Goal: Task Accomplishment & Management: Manage account settings

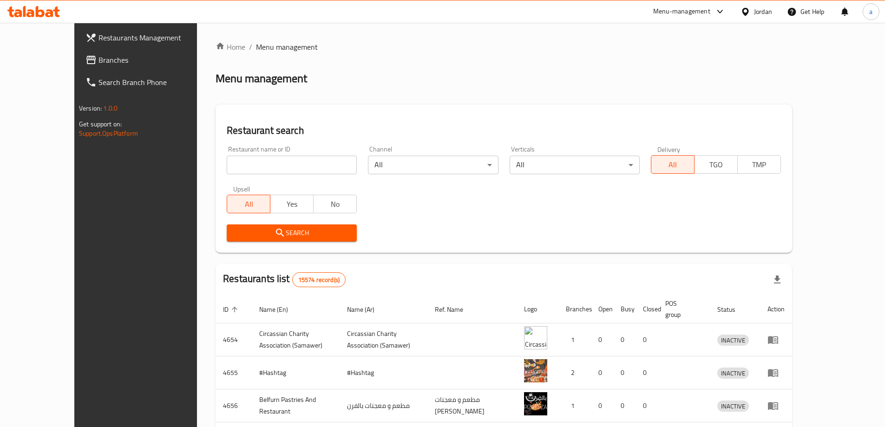
click at [98, 64] on span "Branches" at bounding box center [156, 59] width 116 height 11
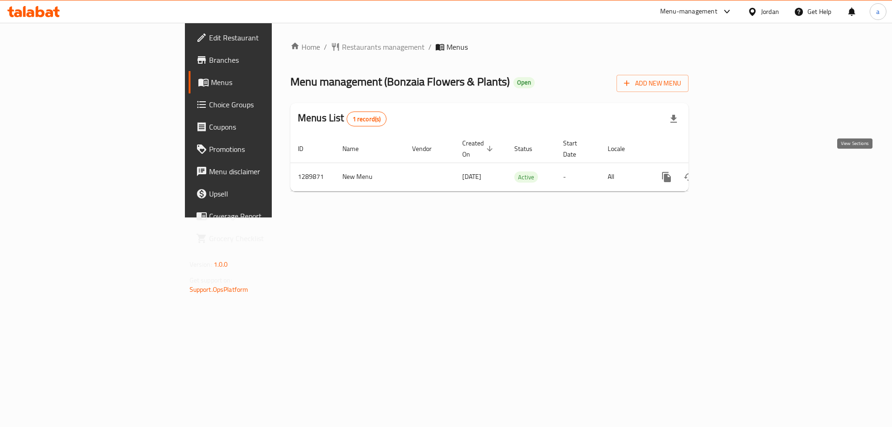
click at [739, 171] on icon "enhanced table" at bounding box center [733, 176] width 11 height 11
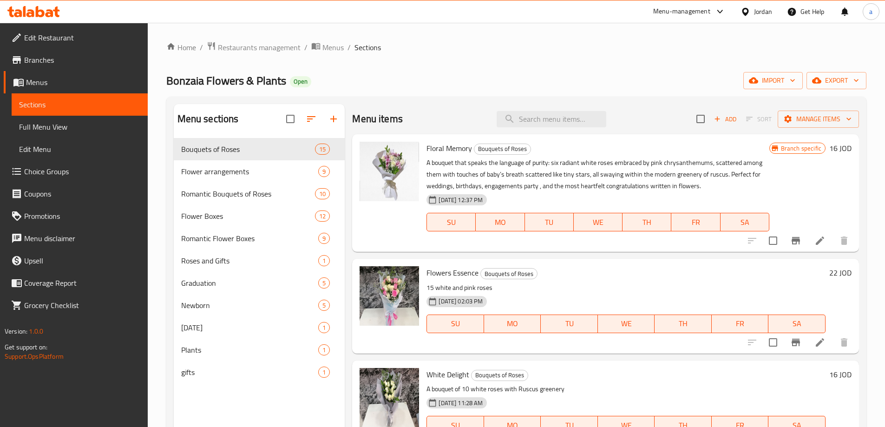
click at [477, 166] on p "A bouquet that speaks the language of purity: six radiant white roses embraced …" at bounding box center [597, 174] width 342 height 35
click at [814, 240] on icon at bounding box center [819, 240] width 11 height 11
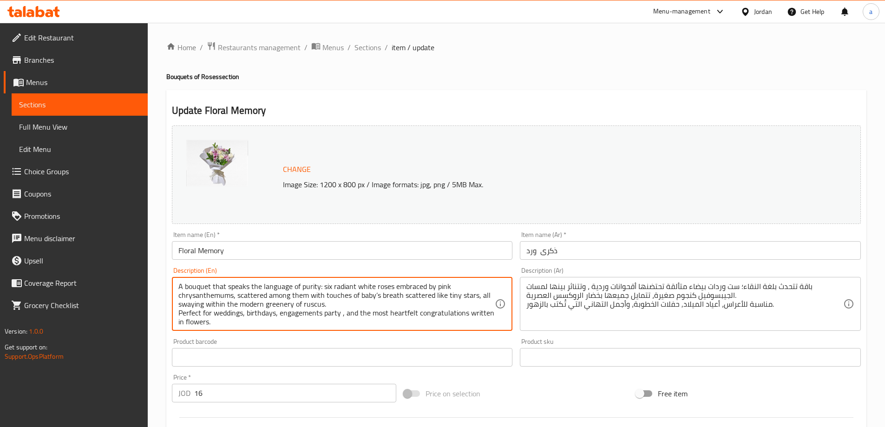
click at [402, 302] on textarea "A bouquet that speaks the language of purity: six radiant white roses embraced …" at bounding box center [336, 304] width 317 height 44
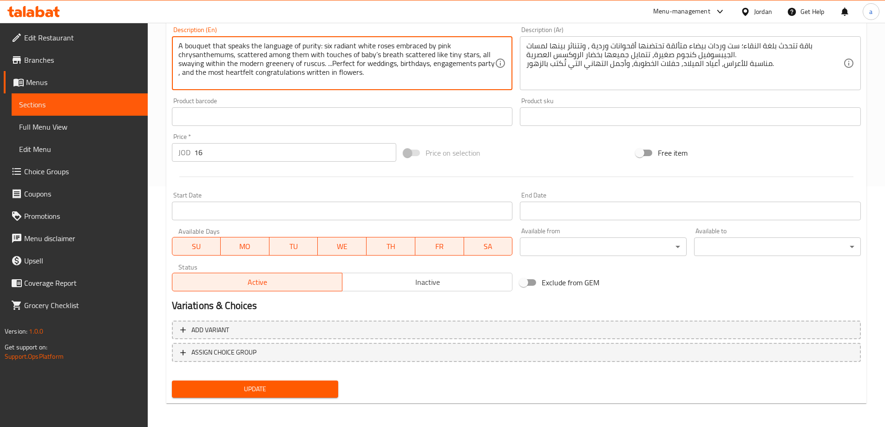
scroll to position [243, 0]
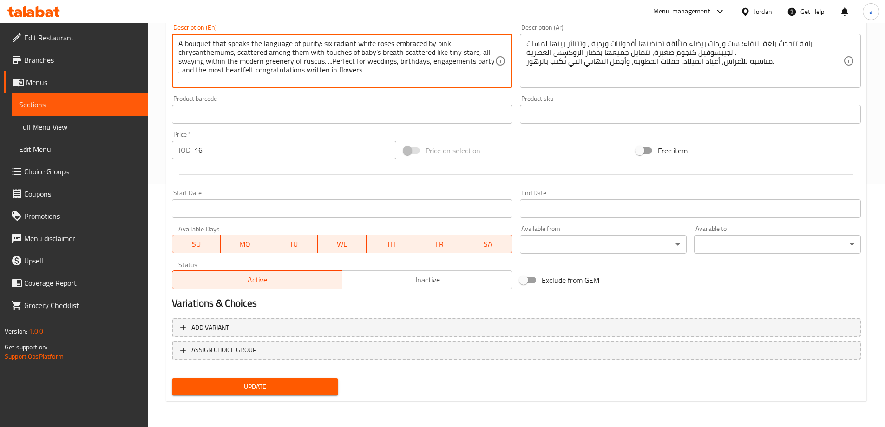
click at [319, 388] on div "Update" at bounding box center [255, 386] width 174 height 25
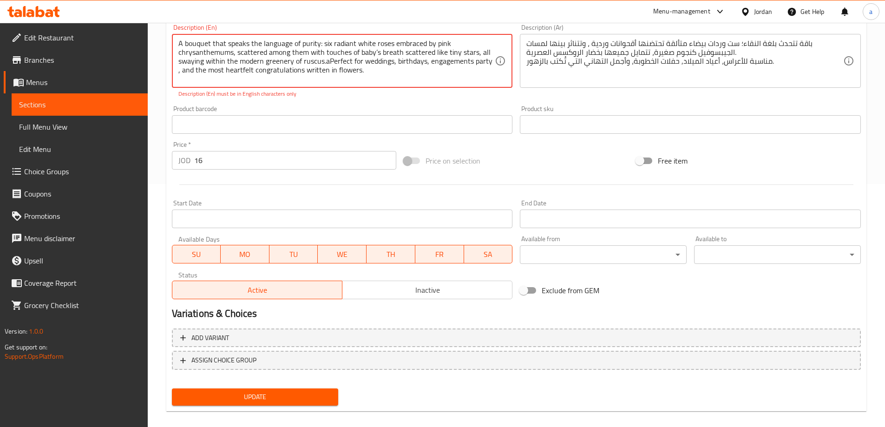
type textarea "A bouquet that speaks the language of purity: six radiant white roses embraced …"
click at [266, 392] on span "Update" at bounding box center [255, 397] width 152 height 12
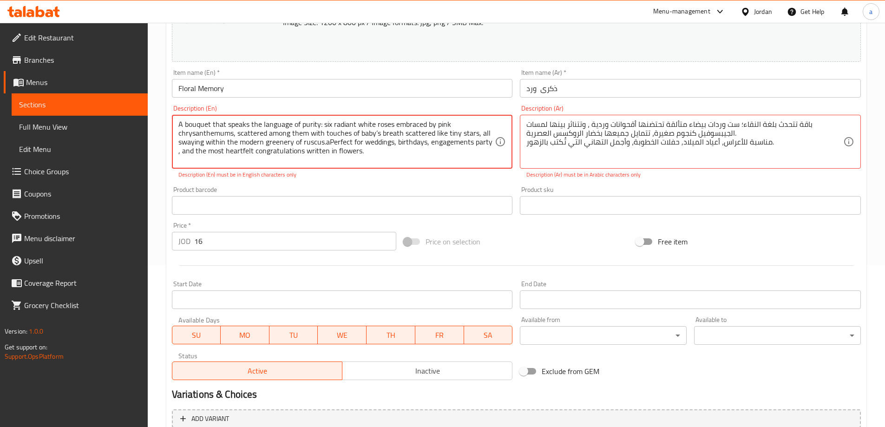
scroll to position [104, 0]
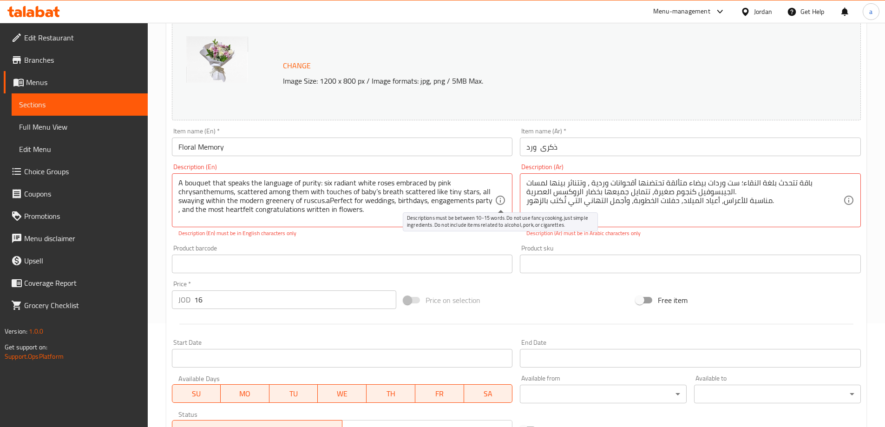
click at [496, 200] on icon at bounding box center [500, 200] width 9 height 9
